Goal: Task Accomplishment & Management: Use online tool/utility

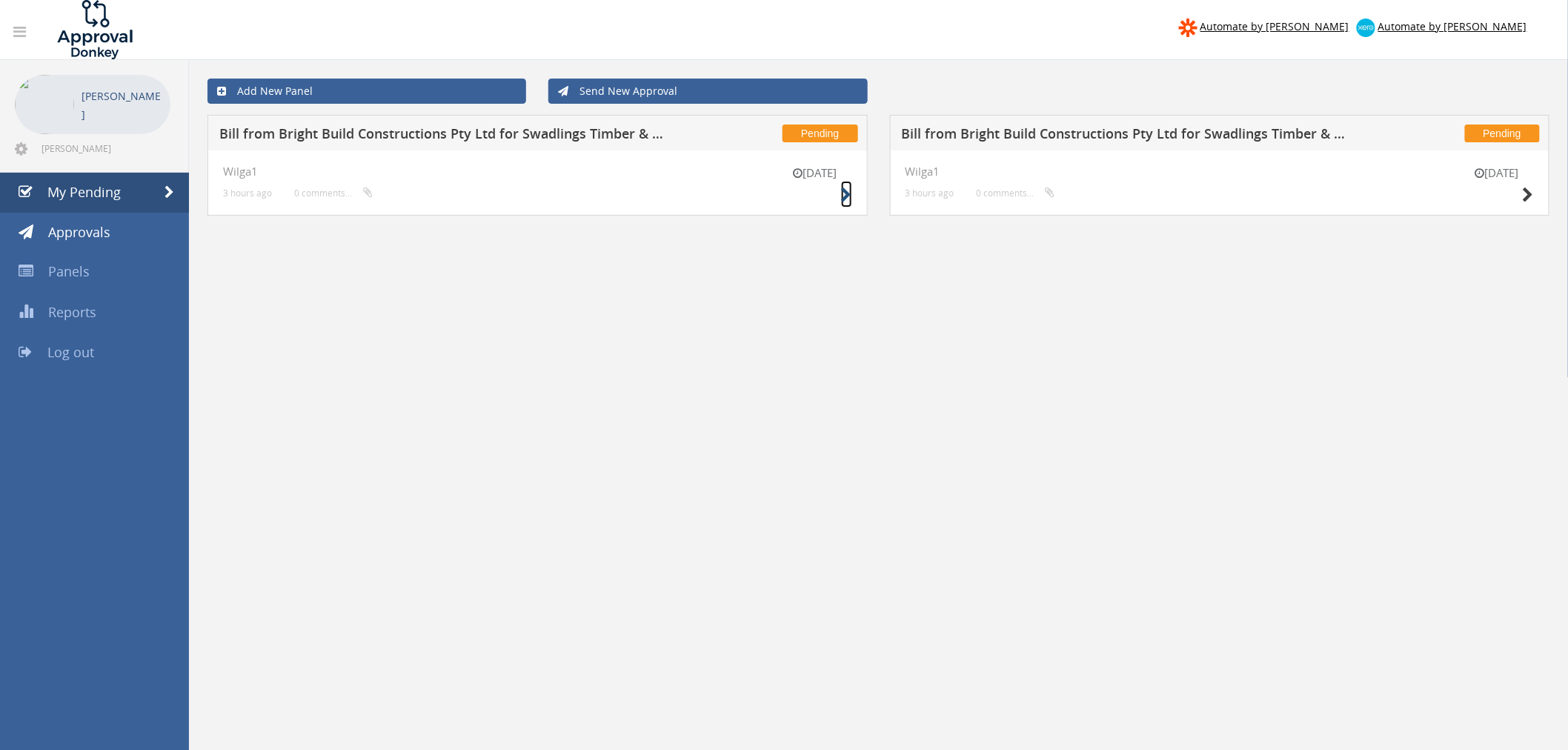
click at [842, 188] on icon at bounding box center [846, 195] width 11 height 16
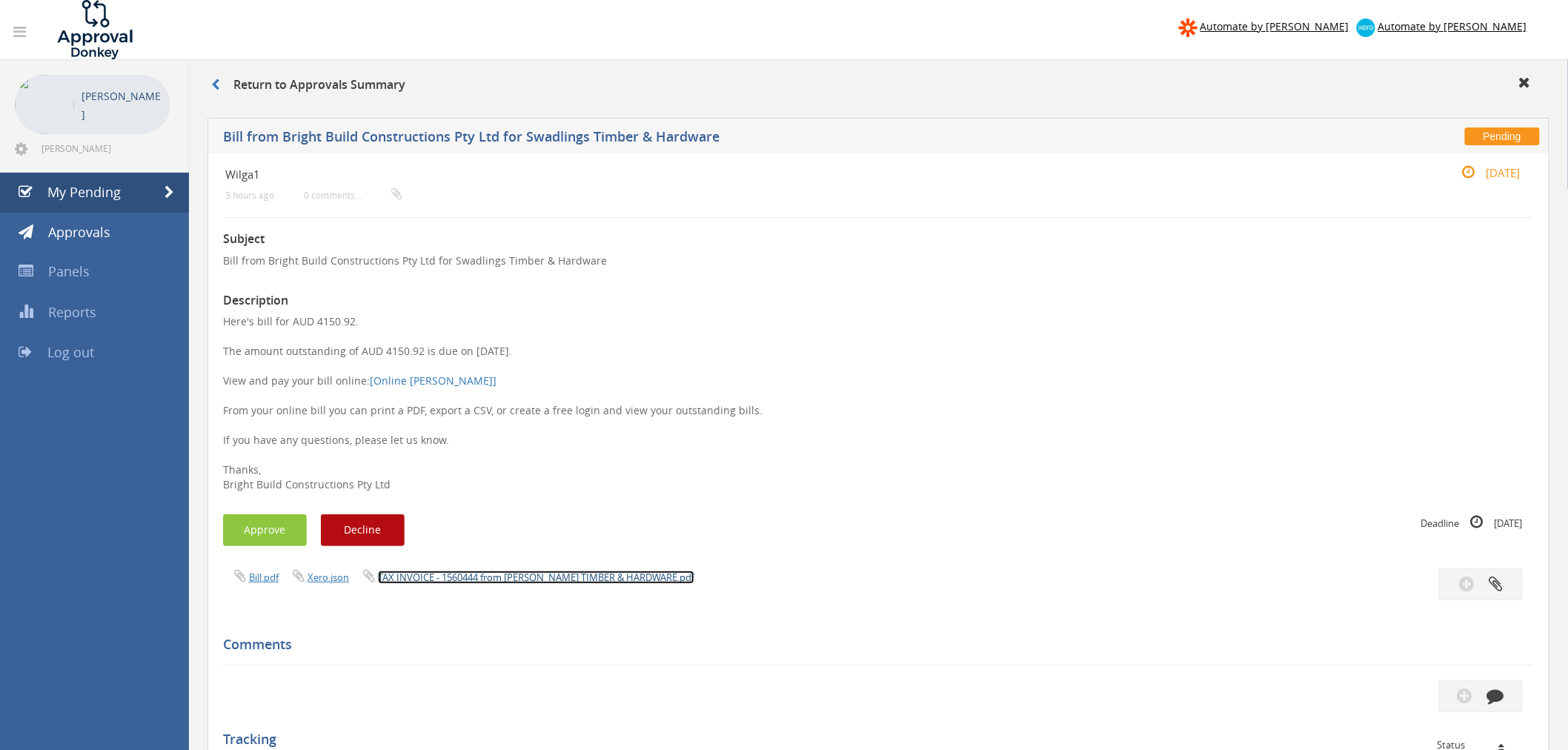
click at [544, 575] on link "TAX INVOICE - 1560444 from AW SWADLING TIMBER & HARDWARE.pdf" at bounding box center [536, 577] width 317 height 14
click at [279, 532] on button "Approve" at bounding box center [265, 529] width 84 height 32
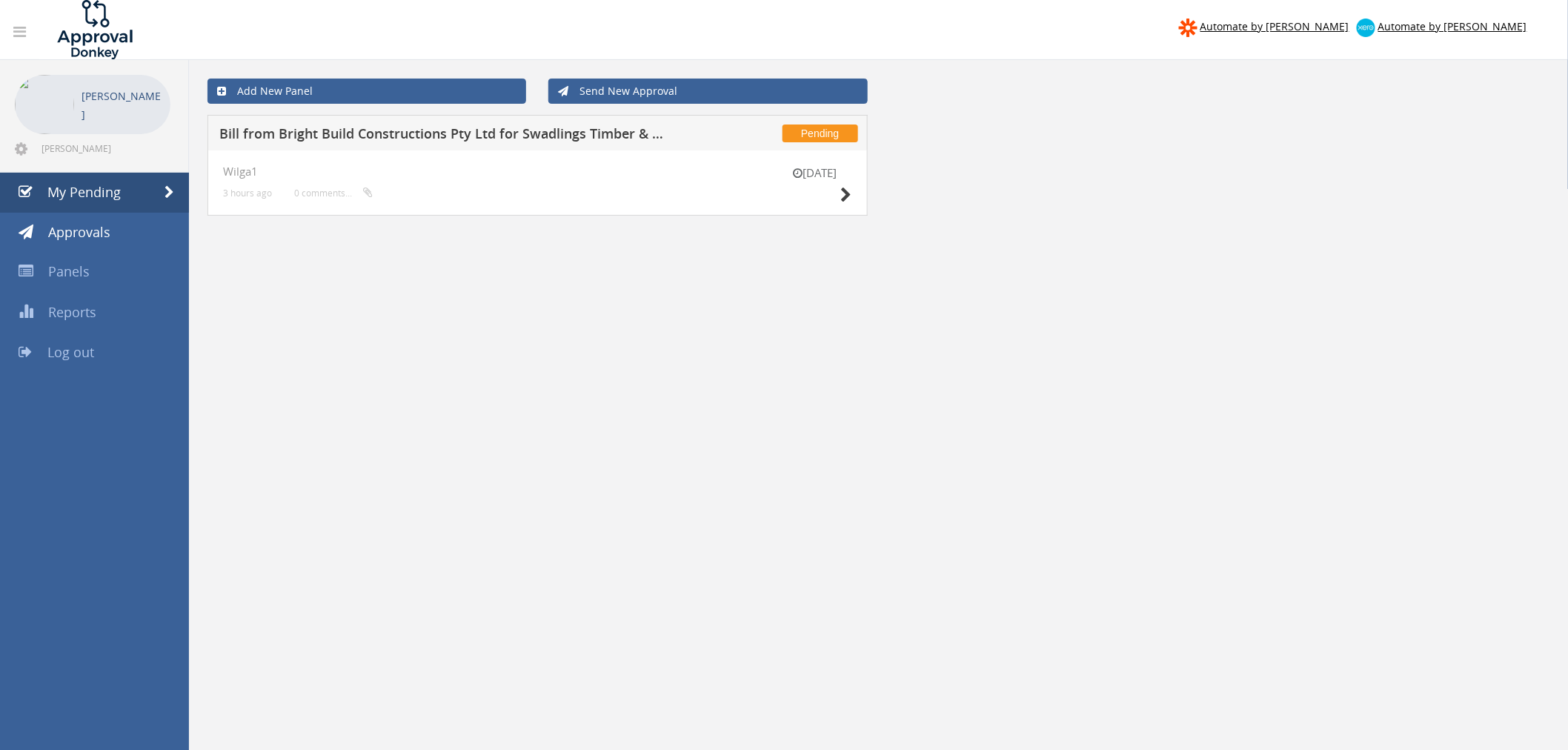
click at [839, 193] on div "12 Oct" at bounding box center [815, 186] width 74 height 42
click at [842, 198] on icon at bounding box center [846, 195] width 11 height 16
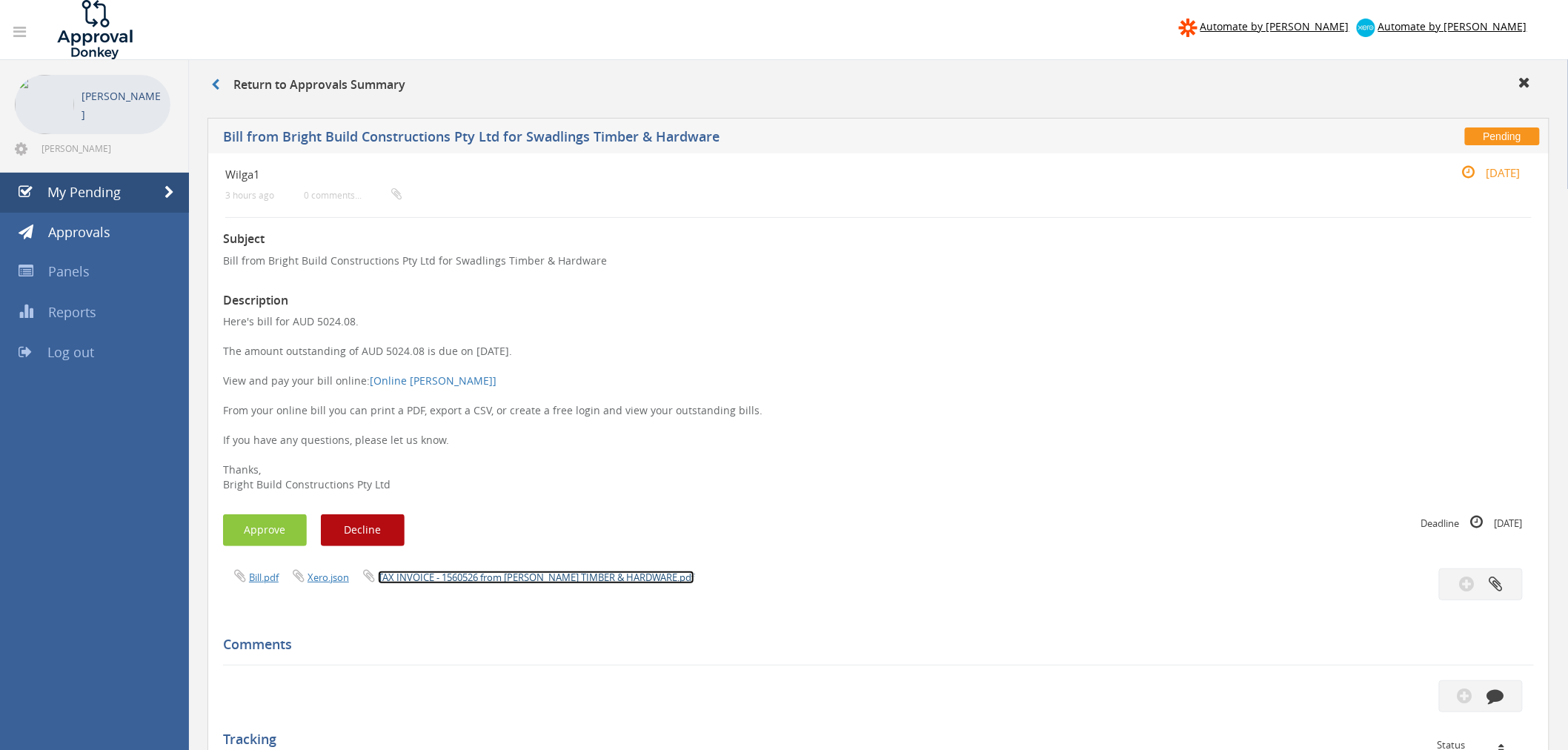
click at [541, 575] on link "TAX INVOICE - 1560526 from AW SWADLING TIMBER & HARDWARE.pdf" at bounding box center [536, 577] width 317 height 14
click at [277, 523] on button "Approve" at bounding box center [265, 529] width 84 height 32
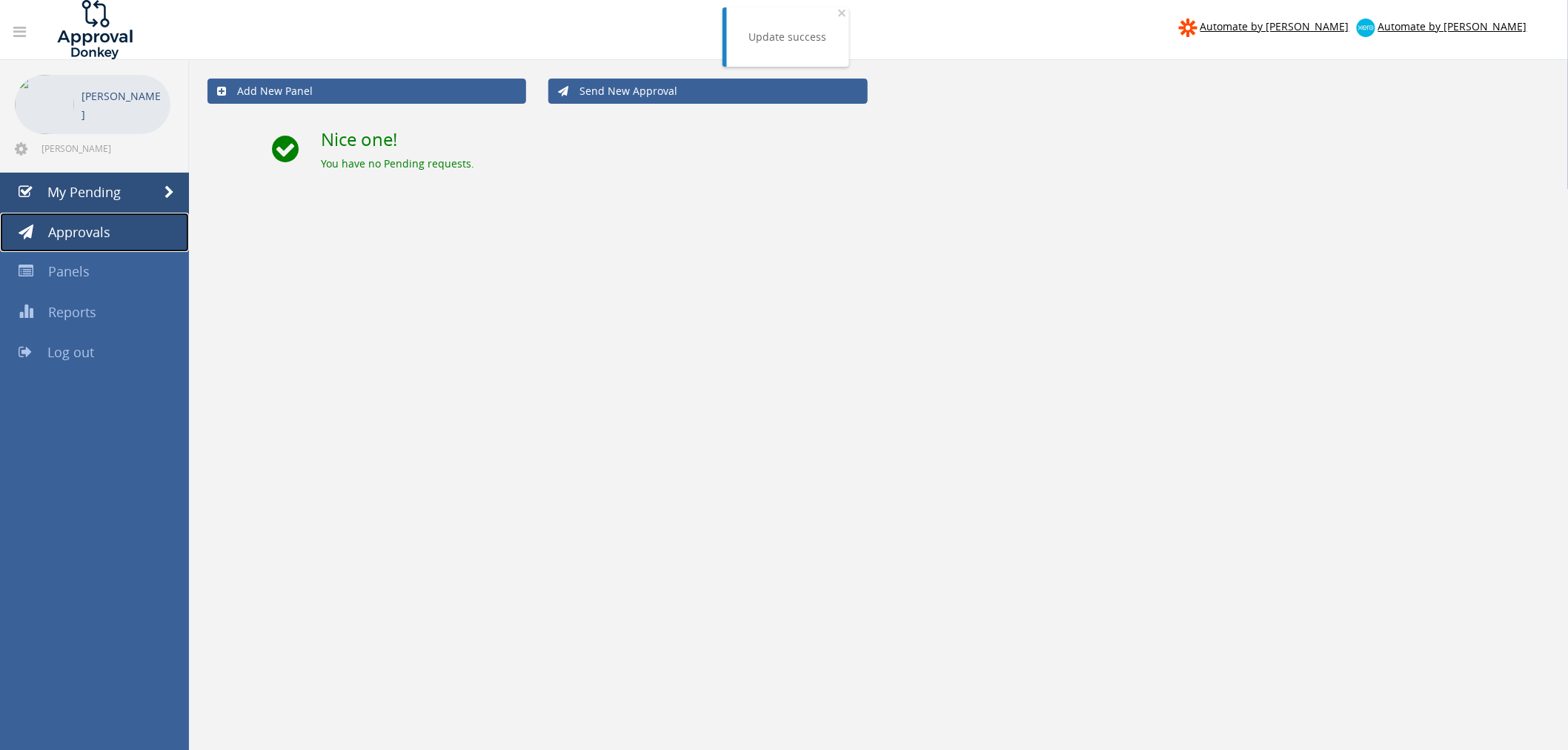
click at [94, 231] on span "Approvals" at bounding box center [79, 231] width 63 height 18
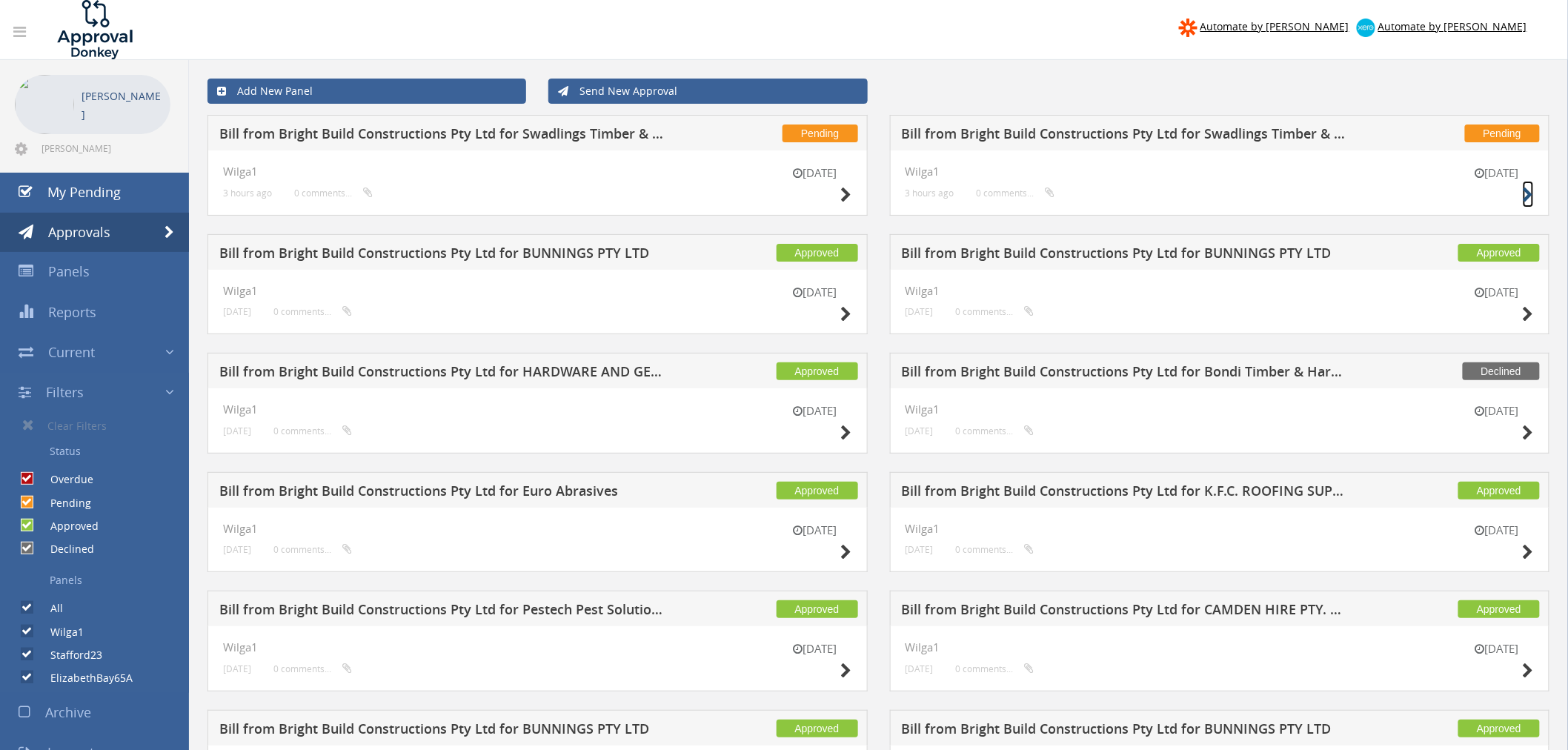
click at [1531, 192] on icon at bounding box center [1528, 195] width 11 height 16
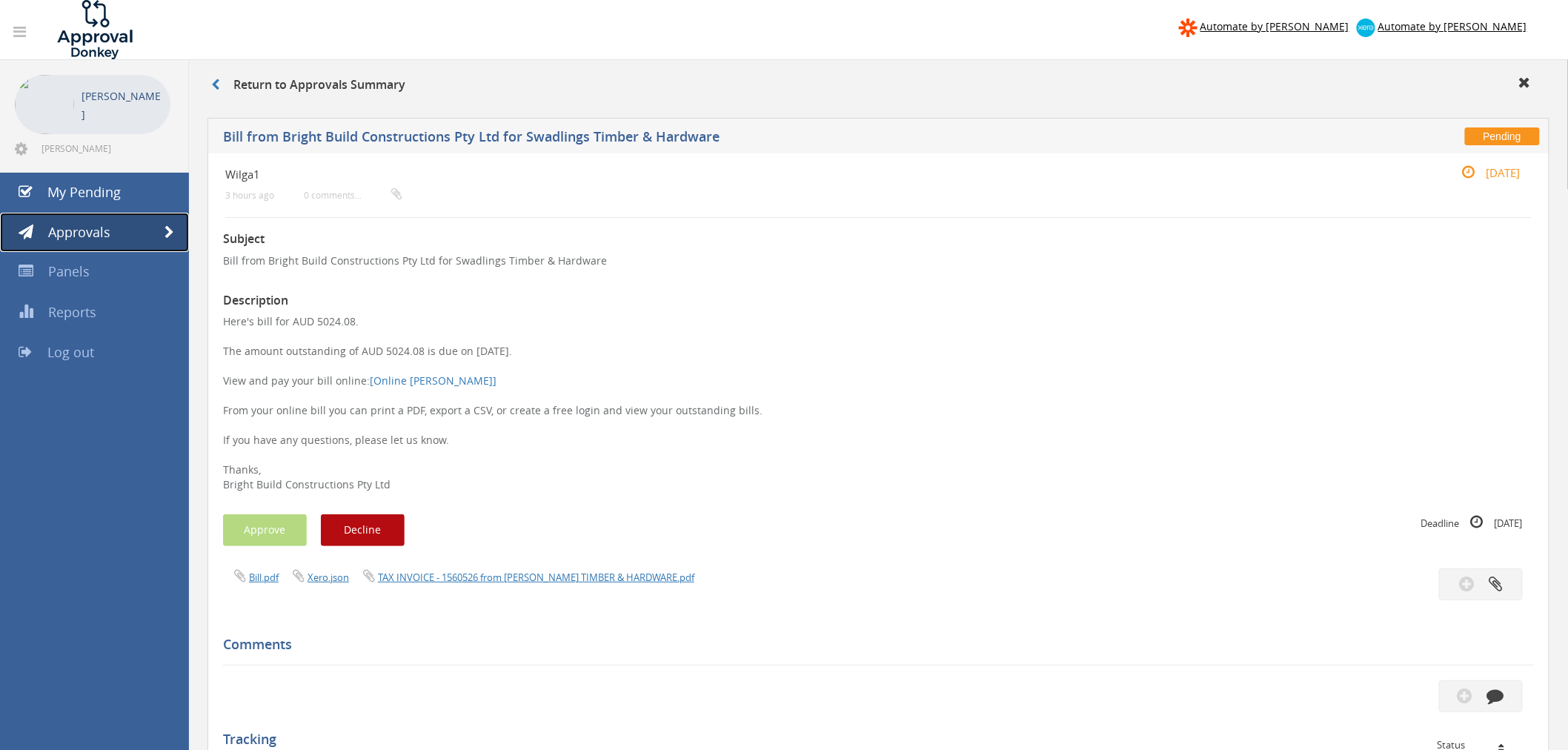
click at [119, 233] on link "Approvals" at bounding box center [94, 232] width 189 height 40
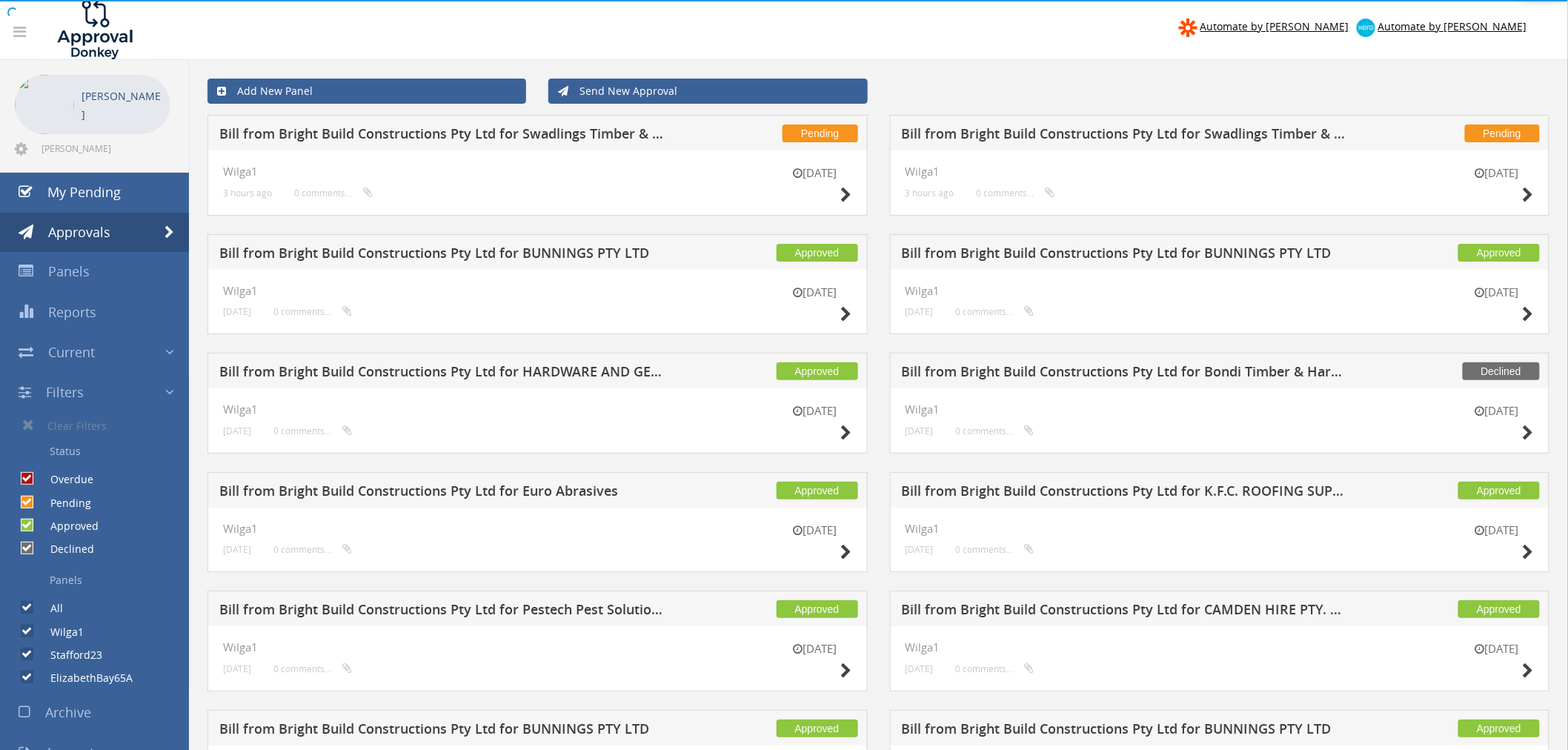
click at [401, 188] on div "12 Oct Wilga1 3 hours ago 0 comments..." at bounding box center [537, 183] width 629 height 35
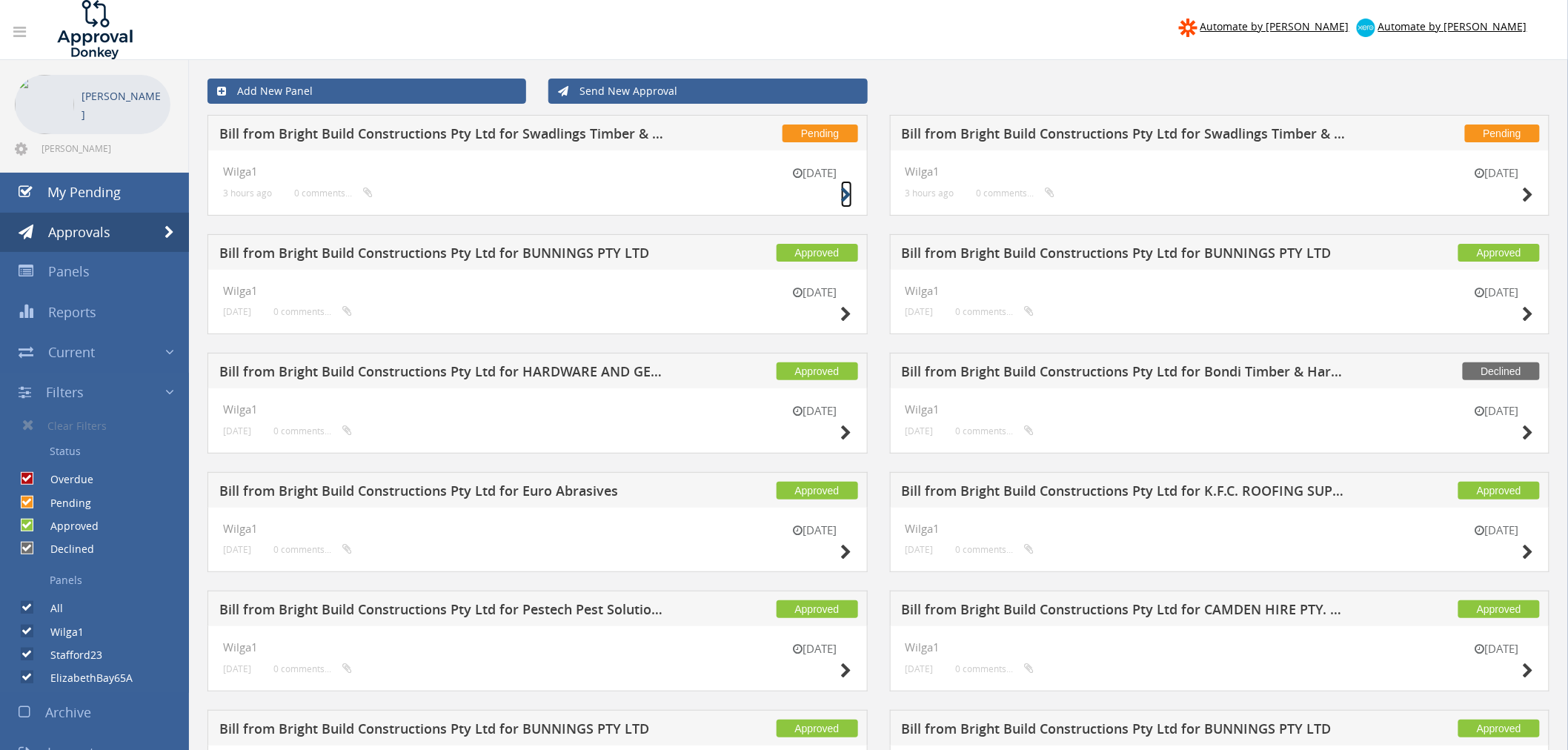
click at [848, 197] on icon at bounding box center [846, 195] width 11 height 16
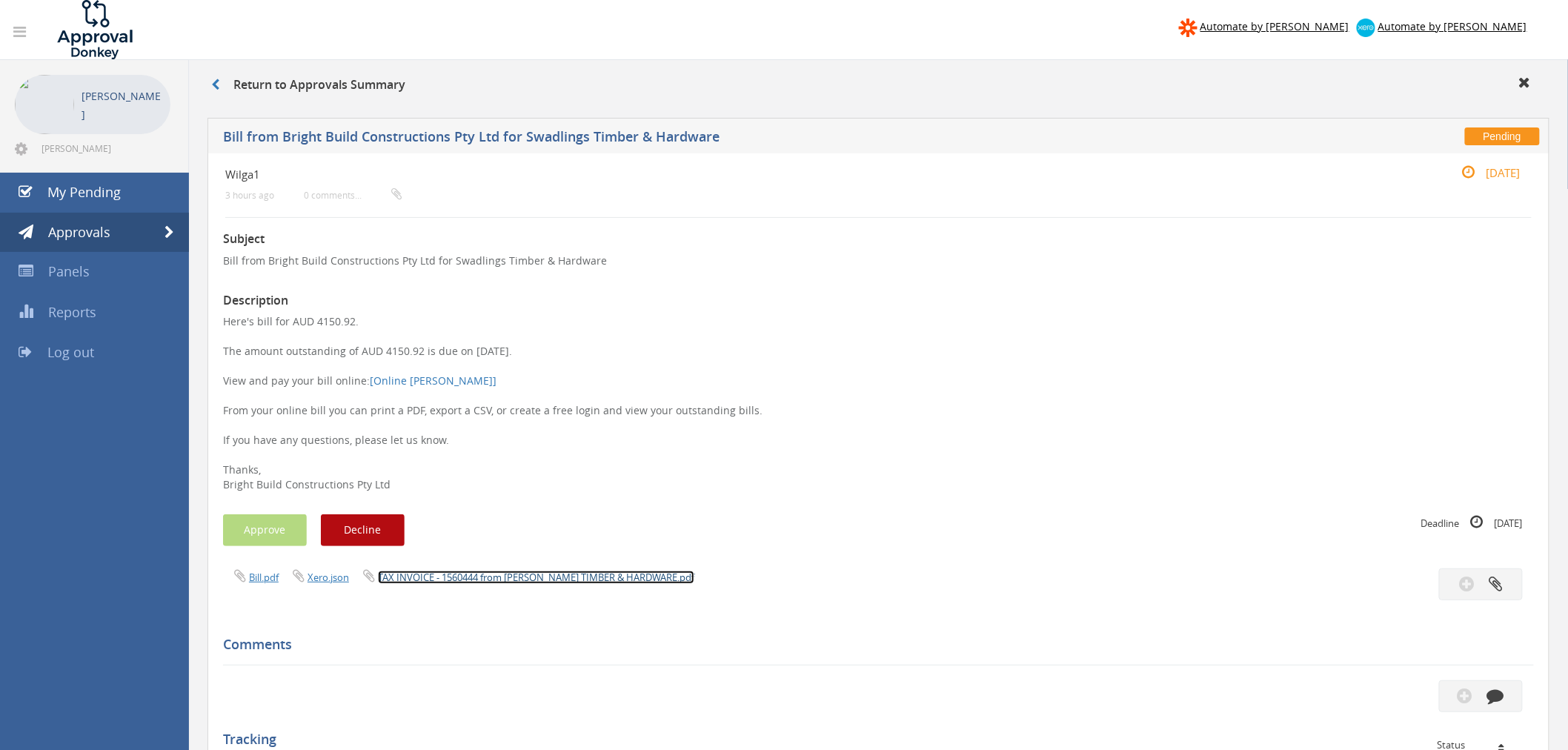
click at [546, 574] on link "TAX INVOICE - 1560444 from AW SWADLING TIMBER & HARDWARE.pdf" at bounding box center [536, 577] width 317 height 14
click at [128, 233] on link "Approvals" at bounding box center [94, 232] width 189 height 40
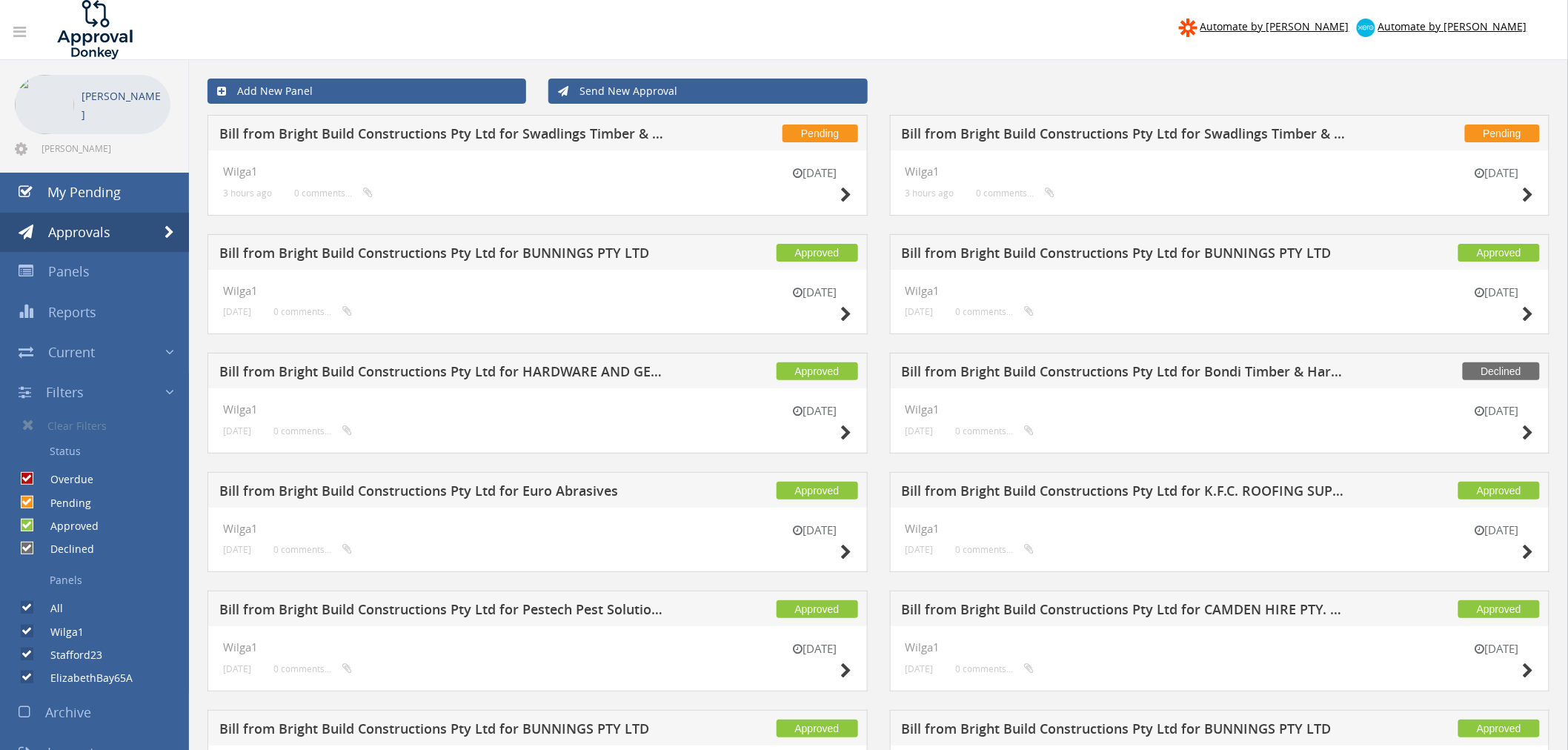
click at [1536, 194] on div "12 Oct Wilga1 3 hours ago 0 comments..." at bounding box center [1220, 183] width 660 height 65
click at [1530, 193] on icon at bounding box center [1528, 195] width 11 height 16
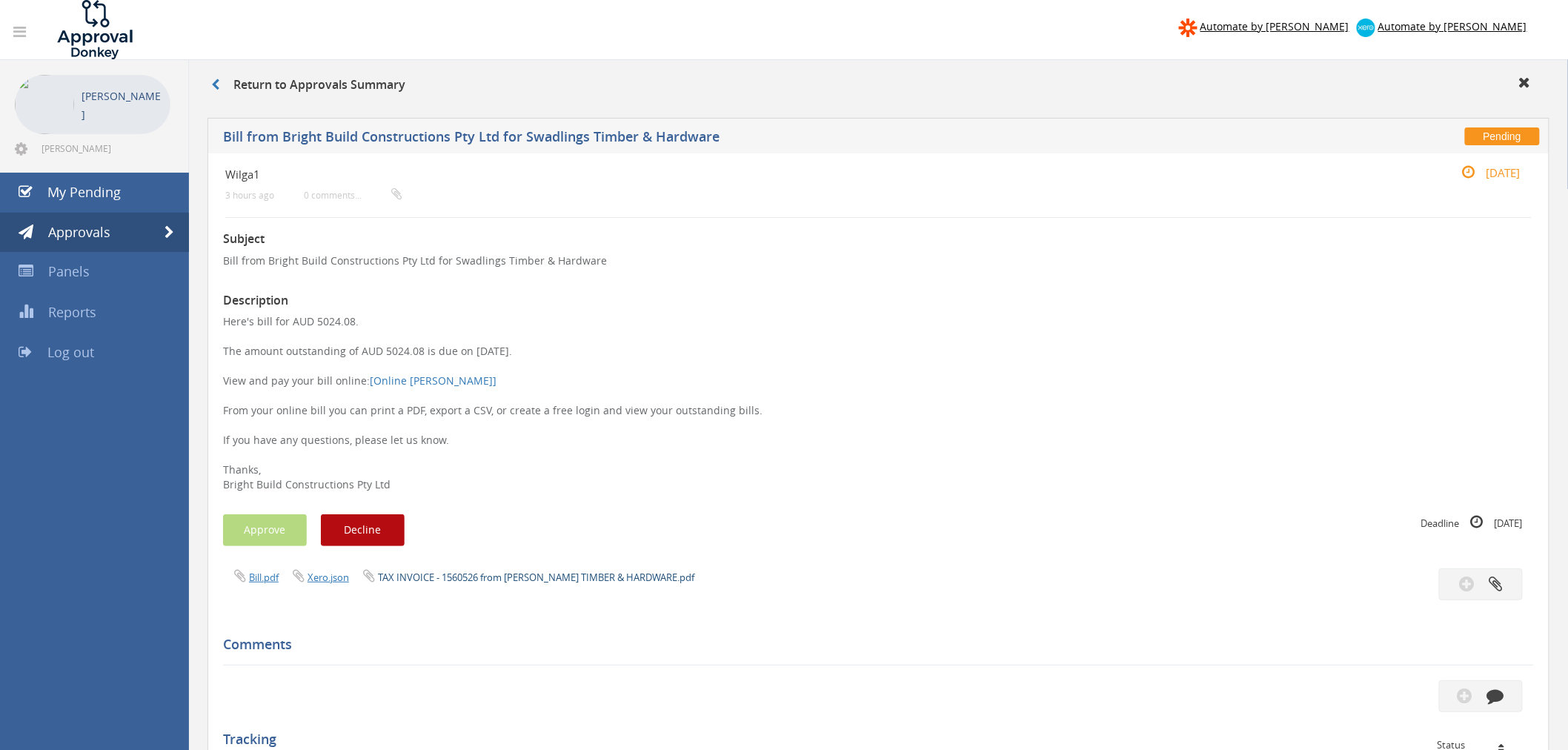
click at [538, 575] on link "TAX INVOICE - 1560526 from AW SWADLING TIMBER & HARDWARE.pdf" at bounding box center [536, 577] width 317 height 14
click at [97, 187] on span "My Pending" at bounding box center [84, 191] width 73 height 18
